Goal: Information Seeking & Learning: Compare options

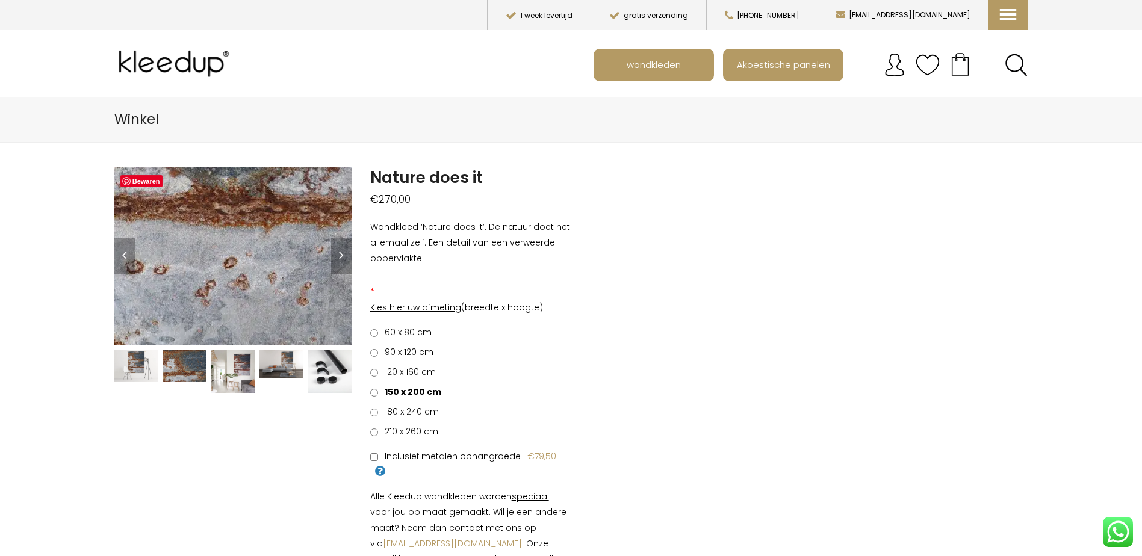
click at [252, 277] on img at bounding box center [155, 167] width 1204 height 903
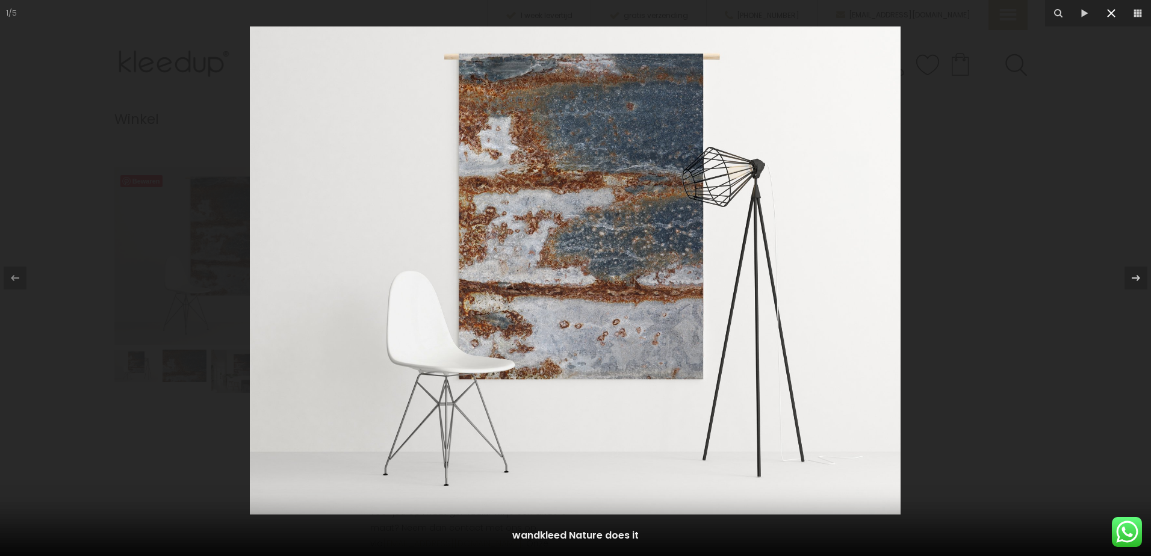
click at [1115, 13] on icon at bounding box center [1111, 13] width 14 height 14
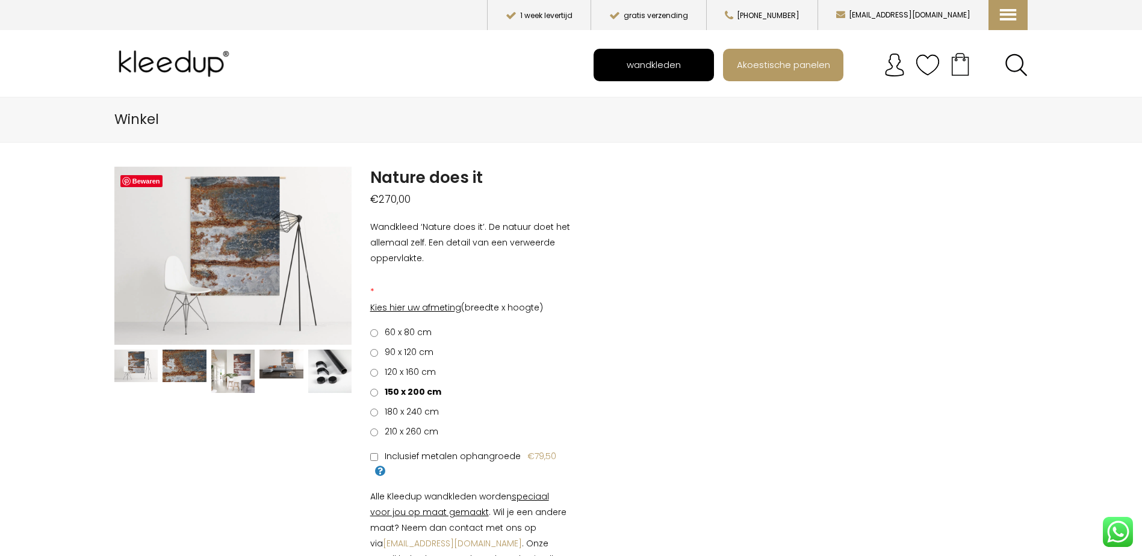
click at [677, 63] on span "wandkleden" at bounding box center [653, 64] width 67 height 23
click at [634, 61] on span "wandkleden" at bounding box center [653, 64] width 67 height 23
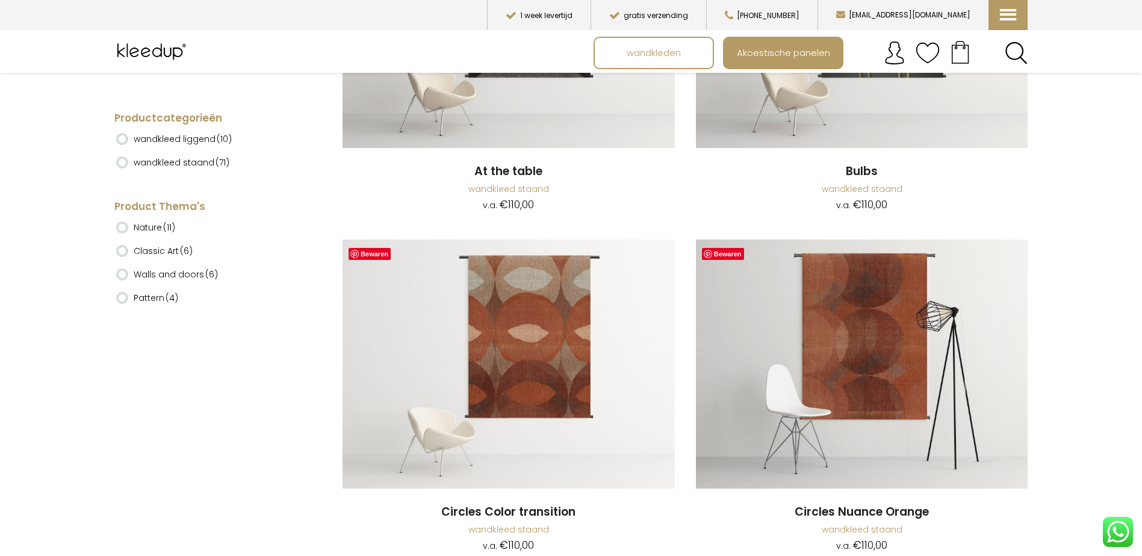
scroll to position [963, 0]
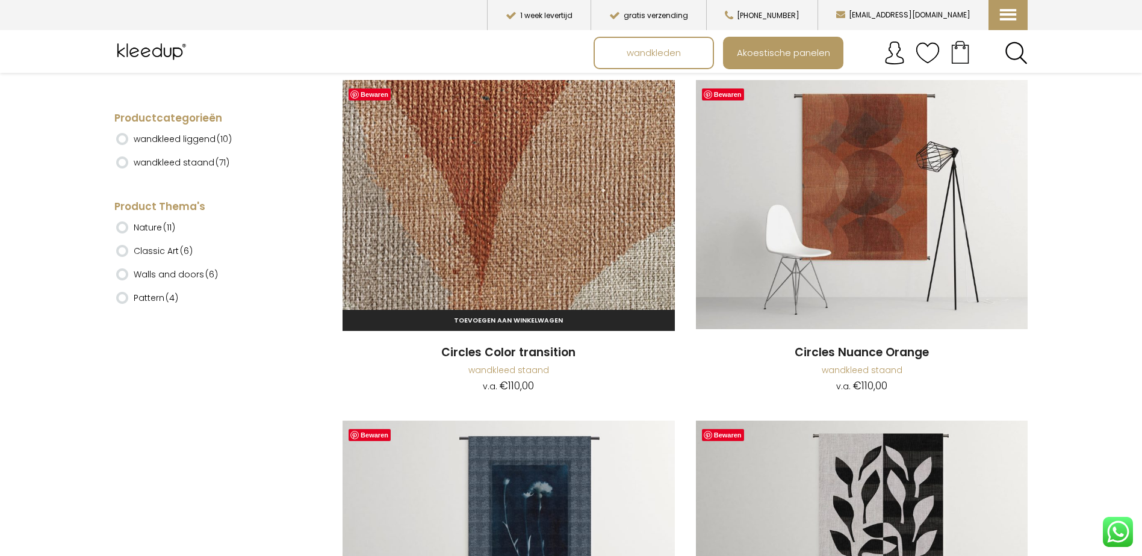
click at [575, 251] on img at bounding box center [508, 204] width 332 height 249
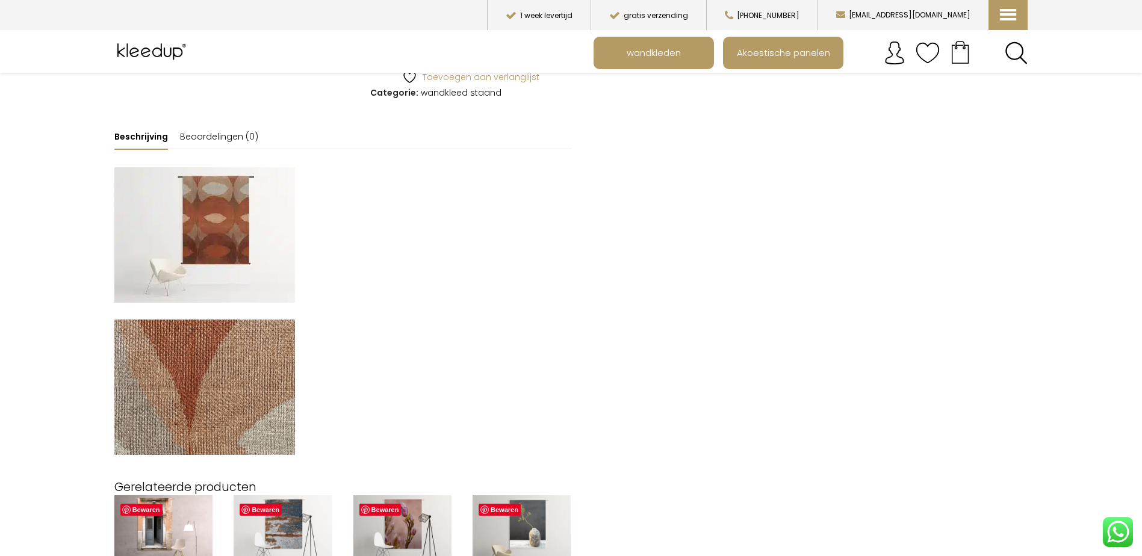
scroll to position [782, 0]
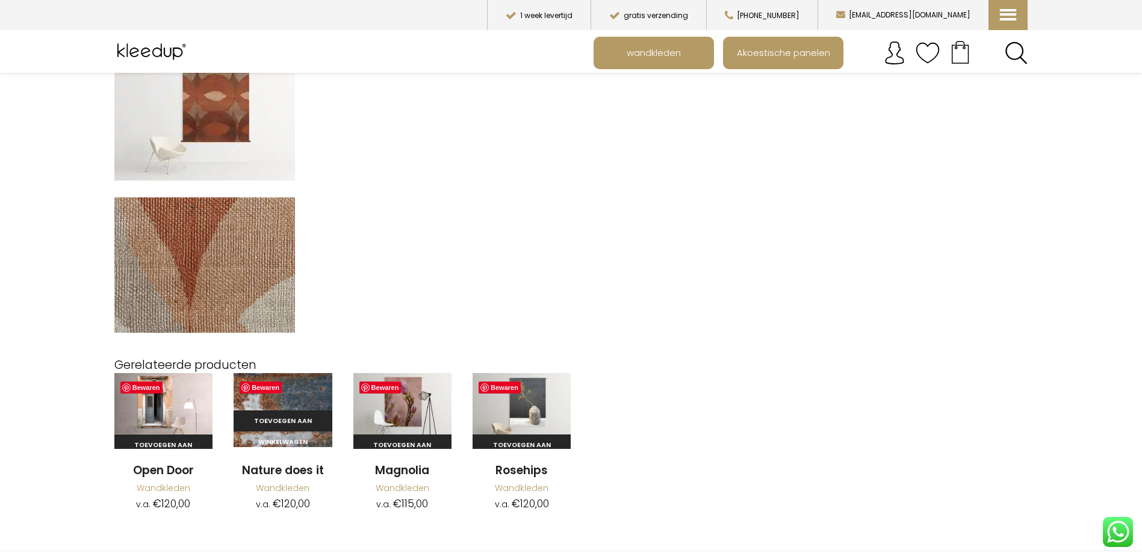
click at [284, 407] on img at bounding box center [283, 410] width 98 height 74
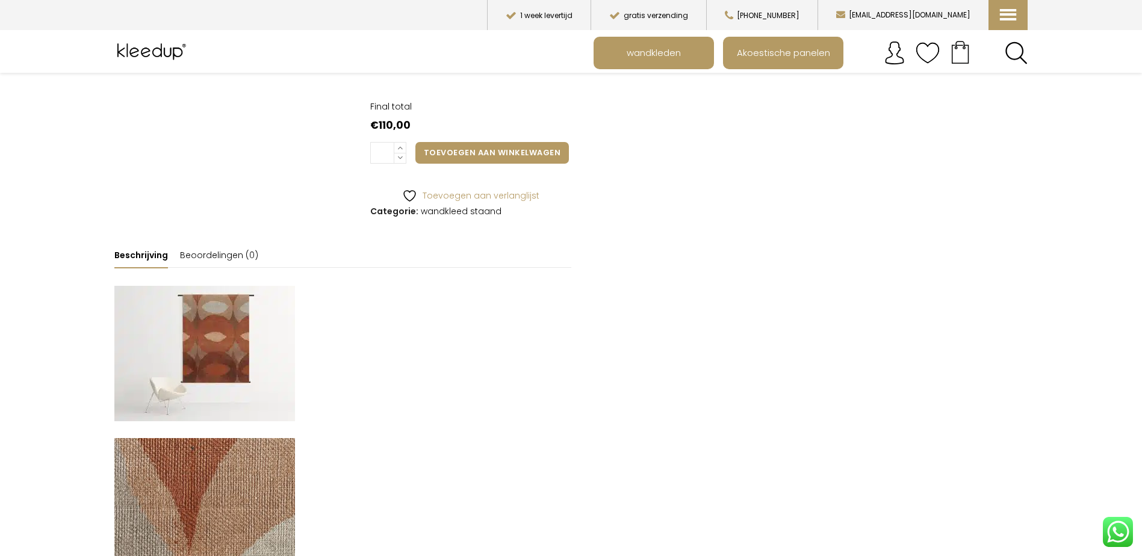
scroll to position [541, 0]
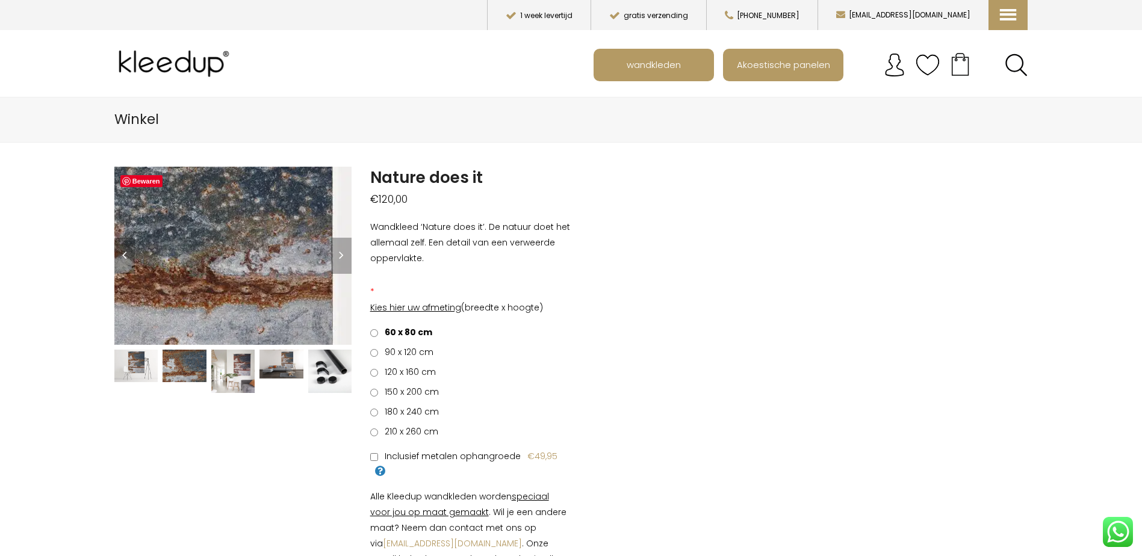
click at [267, 258] on img at bounding box center [96, 248] width 1204 height 903
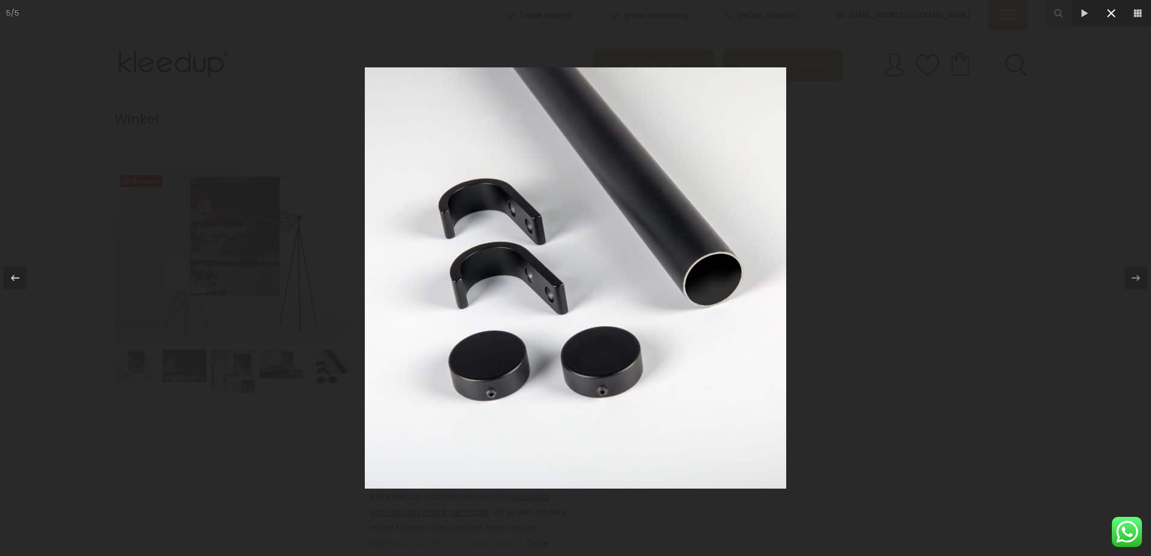
click at [1112, 9] on icon at bounding box center [1111, 13] width 14 height 14
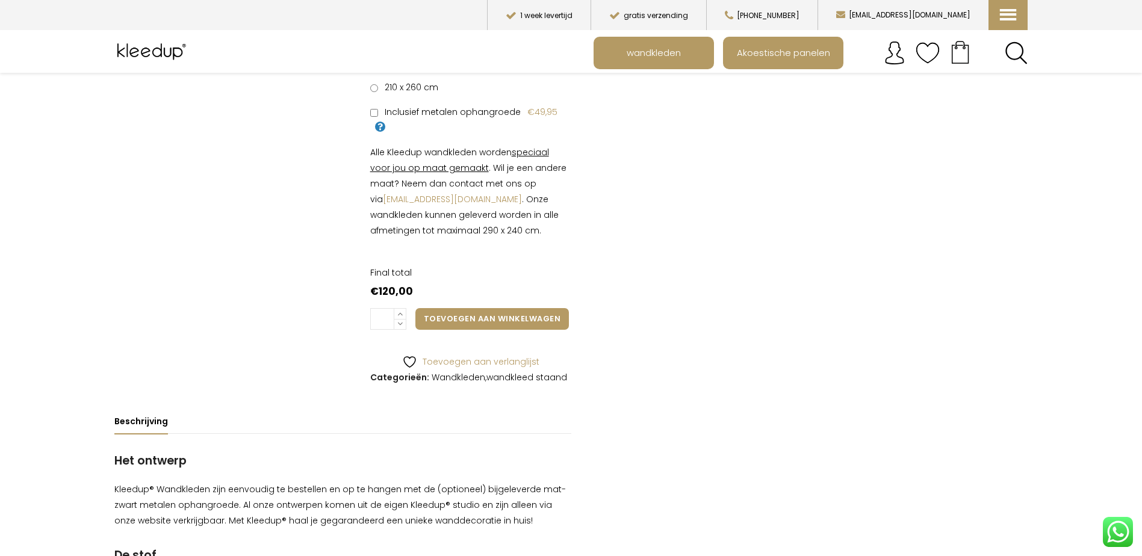
scroll to position [361, 0]
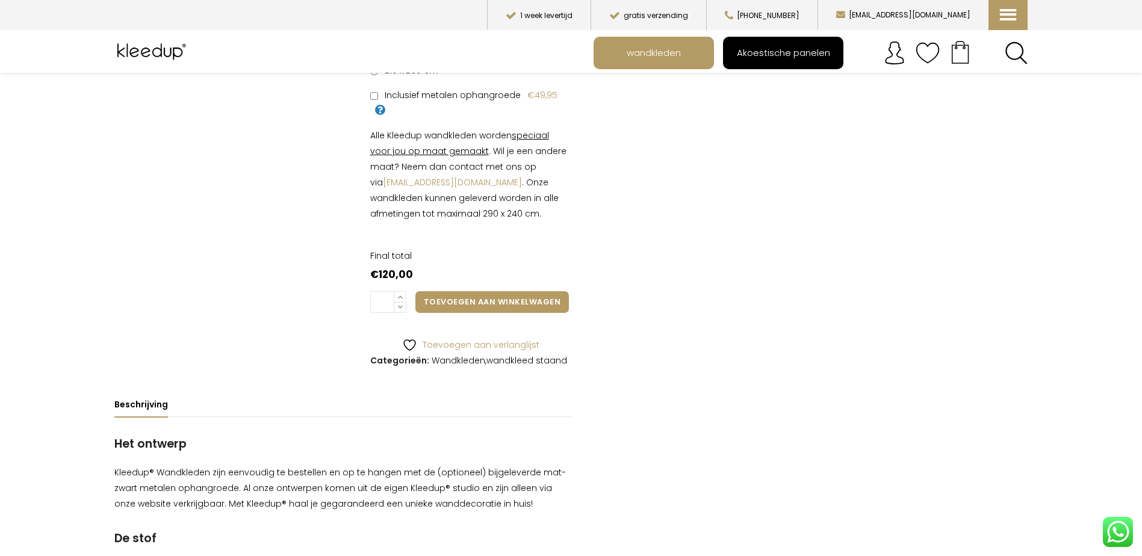
click at [744, 54] on span "Akoestische panelen" at bounding box center [783, 53] width 107 height 23
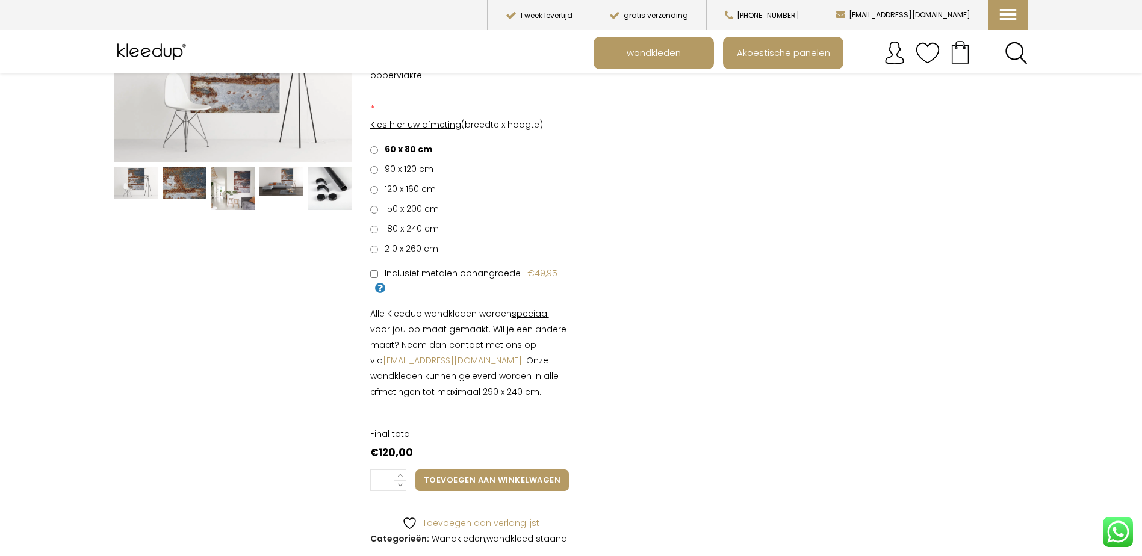
scroll to position [120, 0]
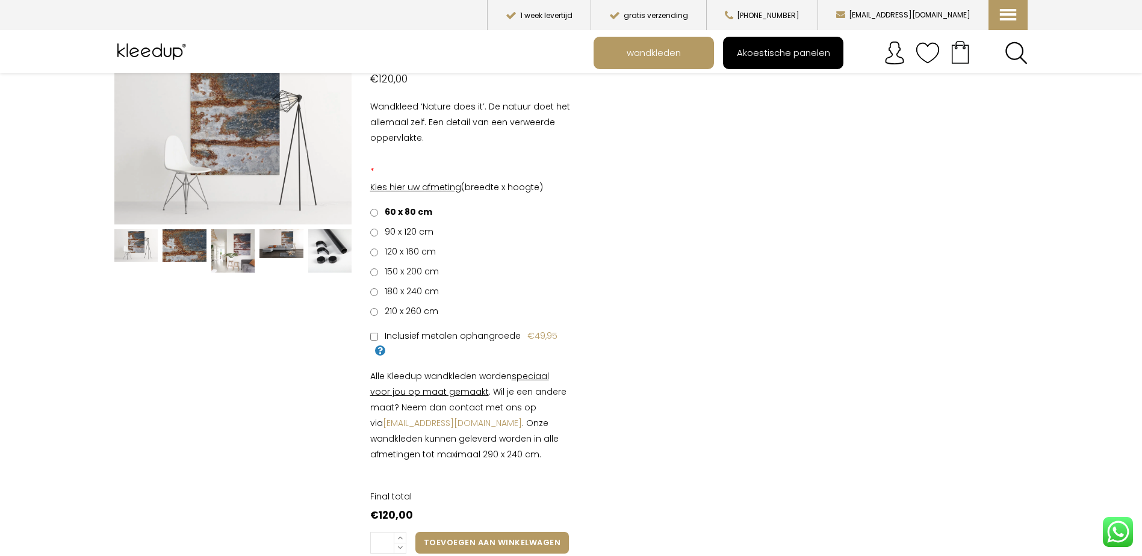
click at [792, 52] on span "Akoestische panelen" at bounding box center [783, 53] width 107 height 23
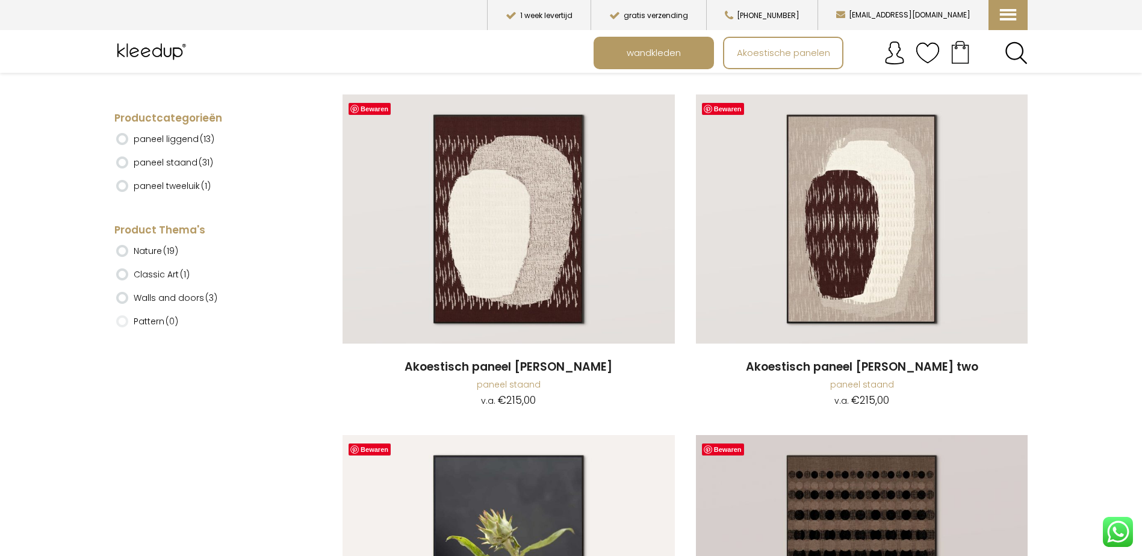
scroll to position [241, 0]
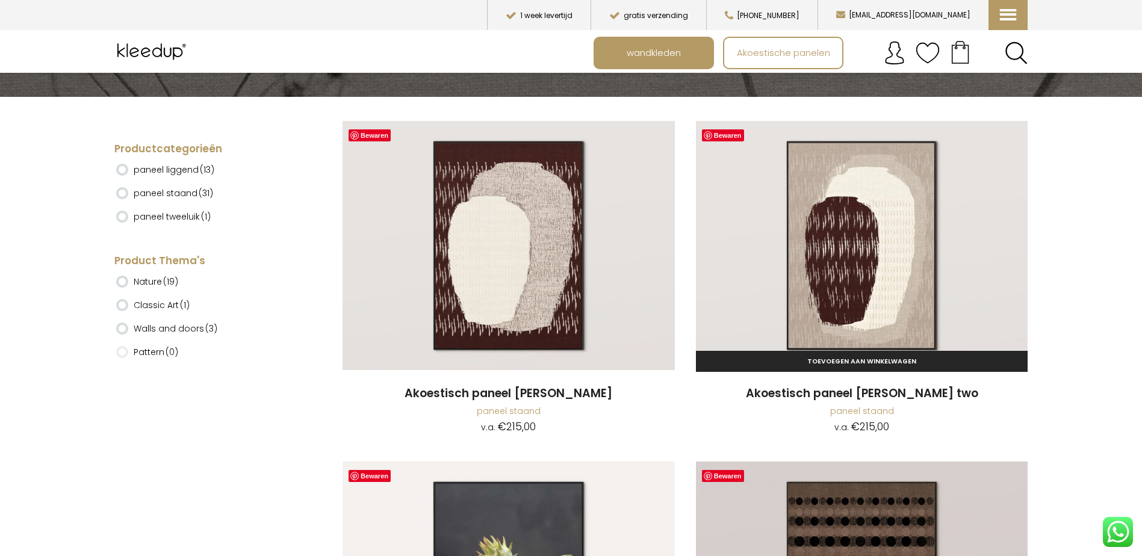
click at [850, 297] on img at bounding box center [862, 245] width 332 height 249
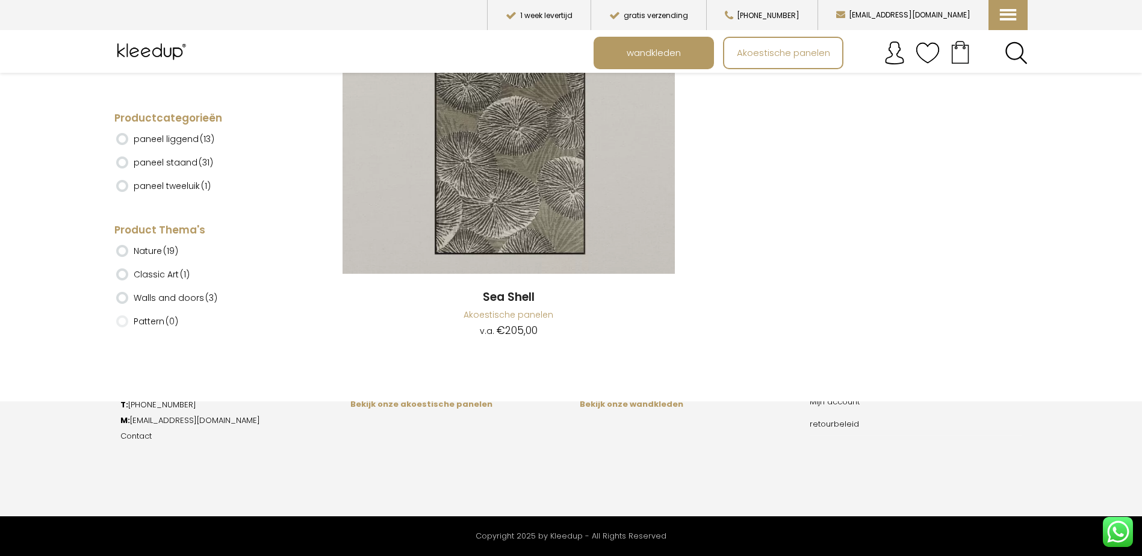
scroll to position [8060, 0]
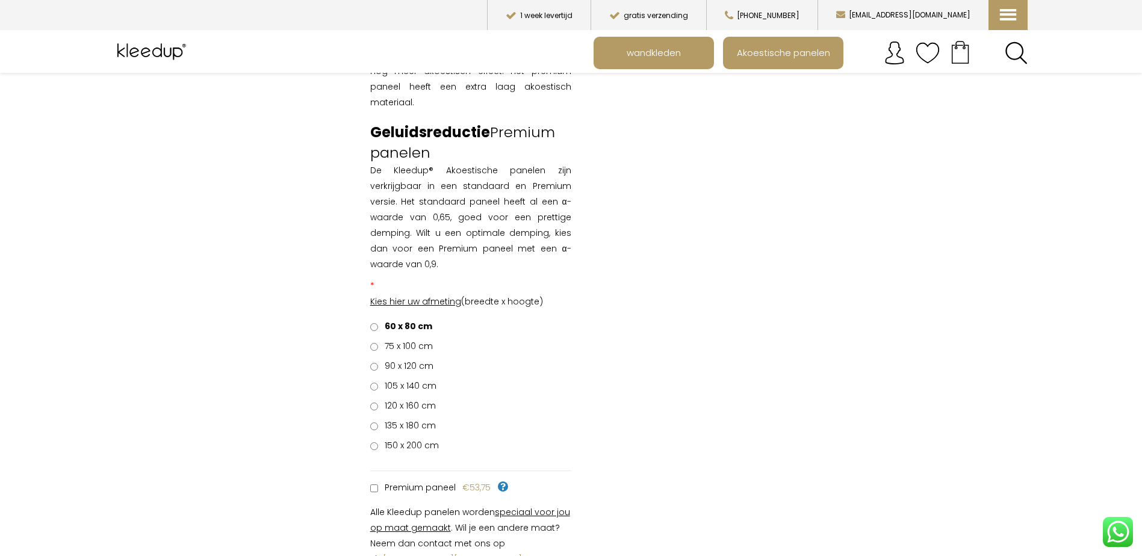
scroll to position [782, 0]
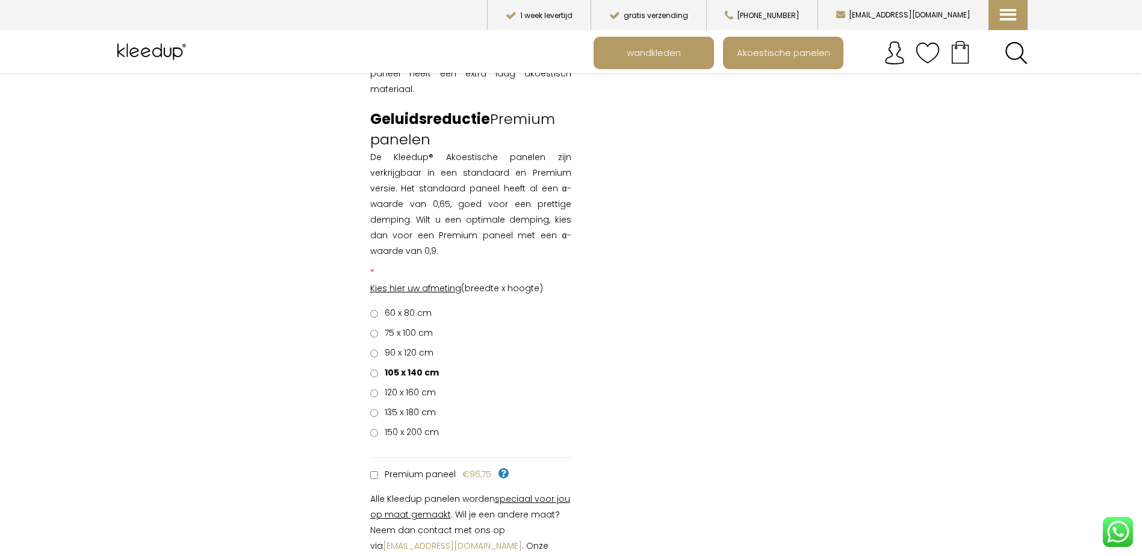
click at [654, 324] on article "Bewaren Akoestisch paneel [PERSON_NAME] two Gewaardeerd 0 uit 5 ( be the first …" at bounding box center [571, 276] width 914 height 1785
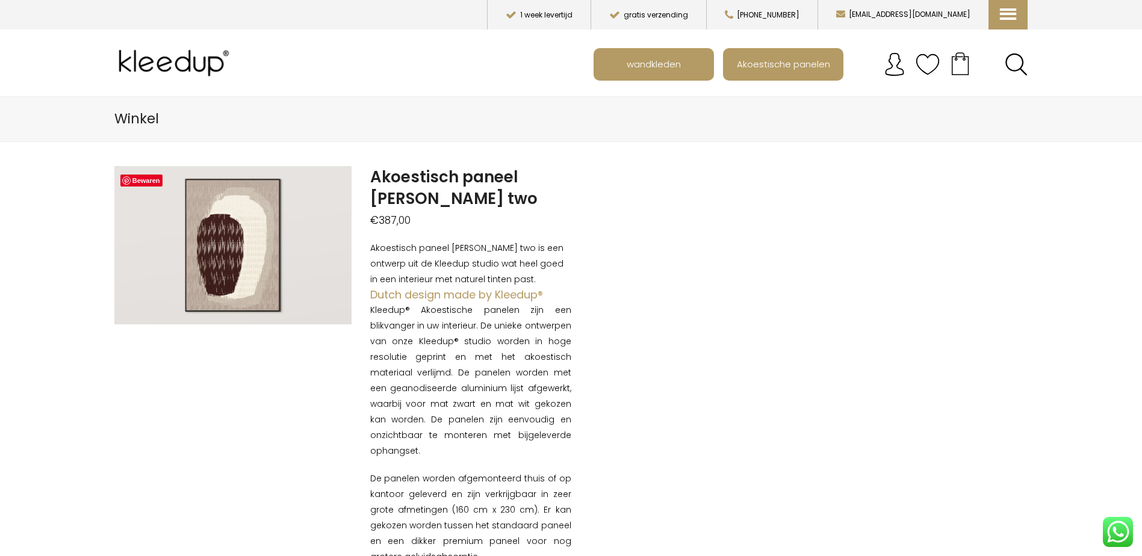
scroll to position [0, 0]
